Goal: Browse casually

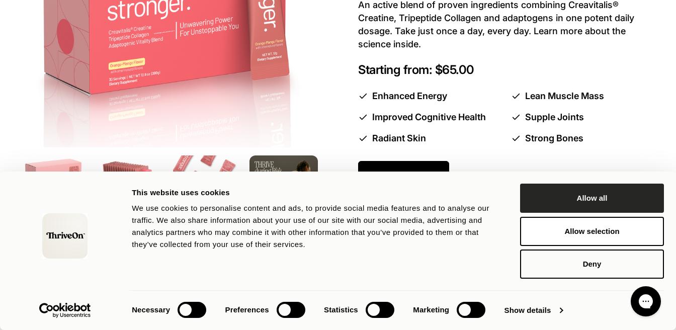
click at [570, 197] on button "Allow all" at bounding box center [592, 198] width 144 height 29
